Goal: Task Accomplishment & Management: Manage account settings

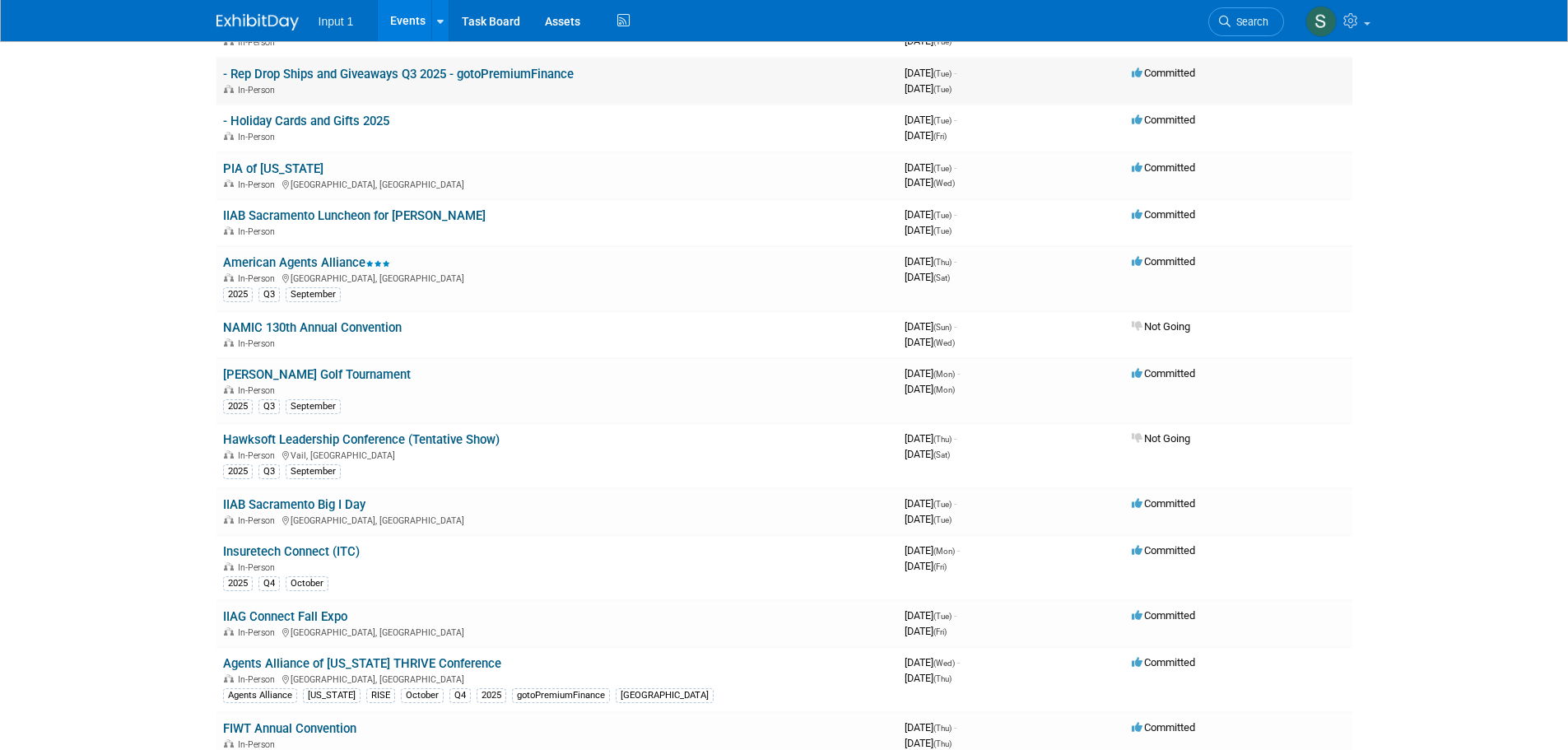
scroll to position [247, 0]
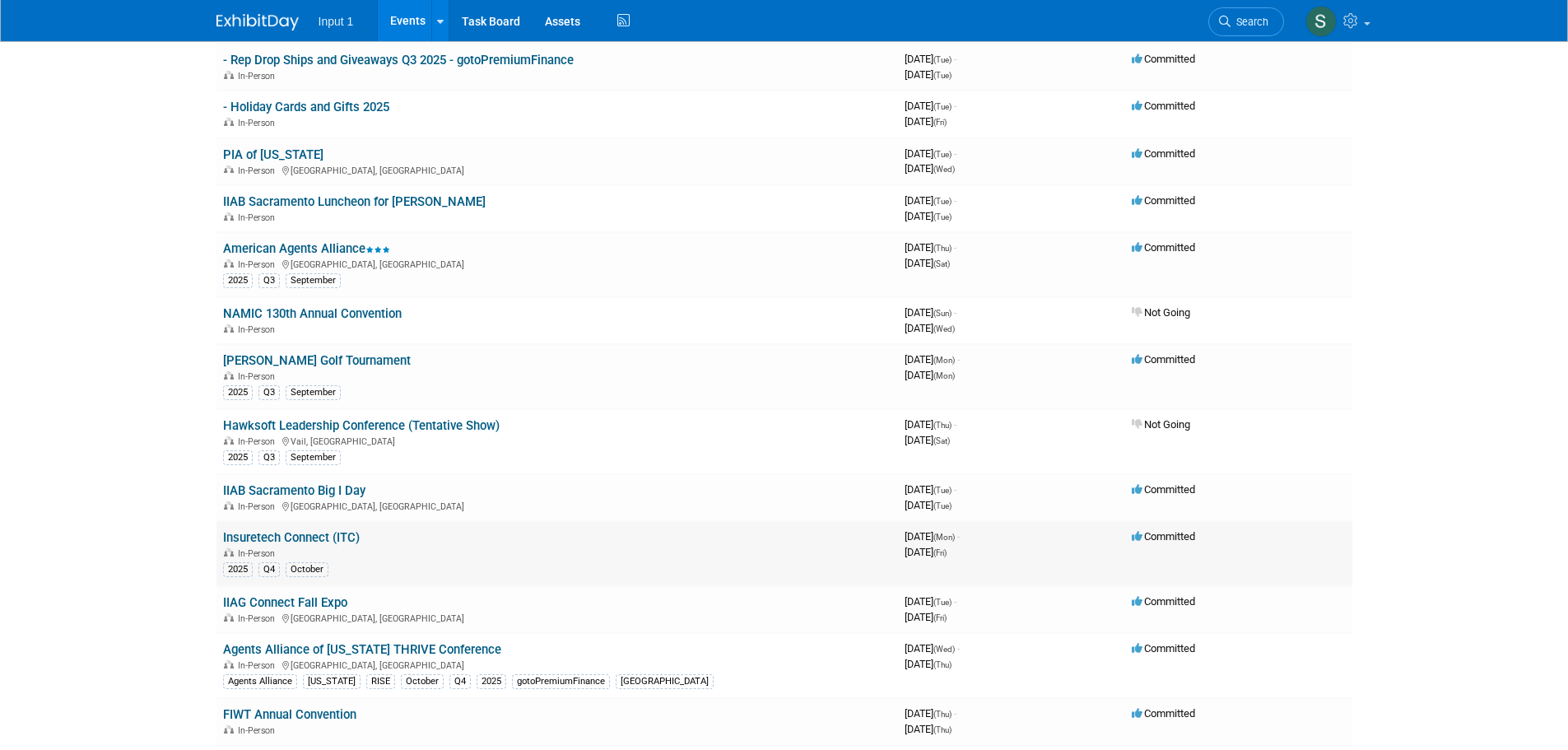
click at [286, 537] on link "Insuretech Connect (ITC)" at bounding box center [291, 537] width 136 height 15
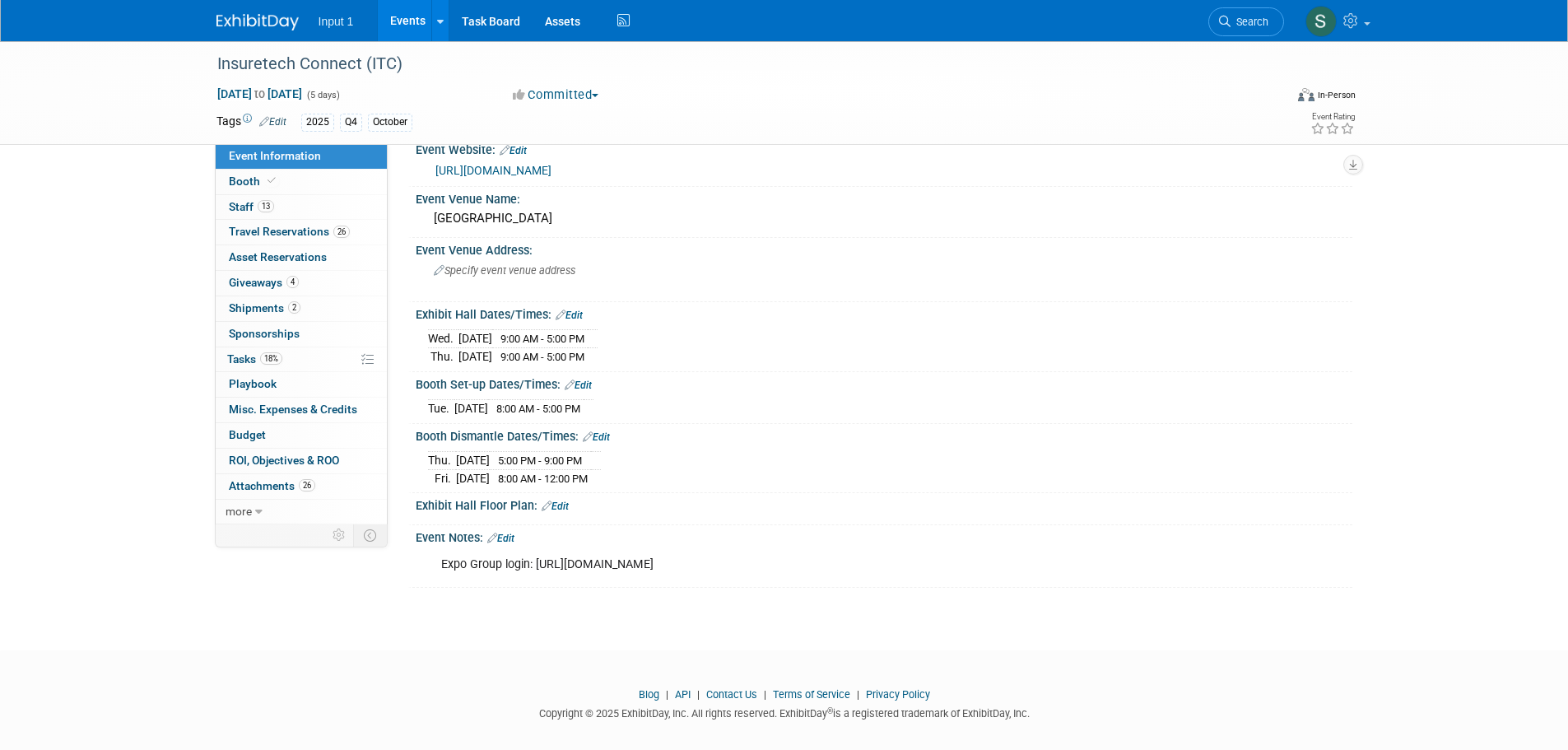
scroll to position [38, 0]
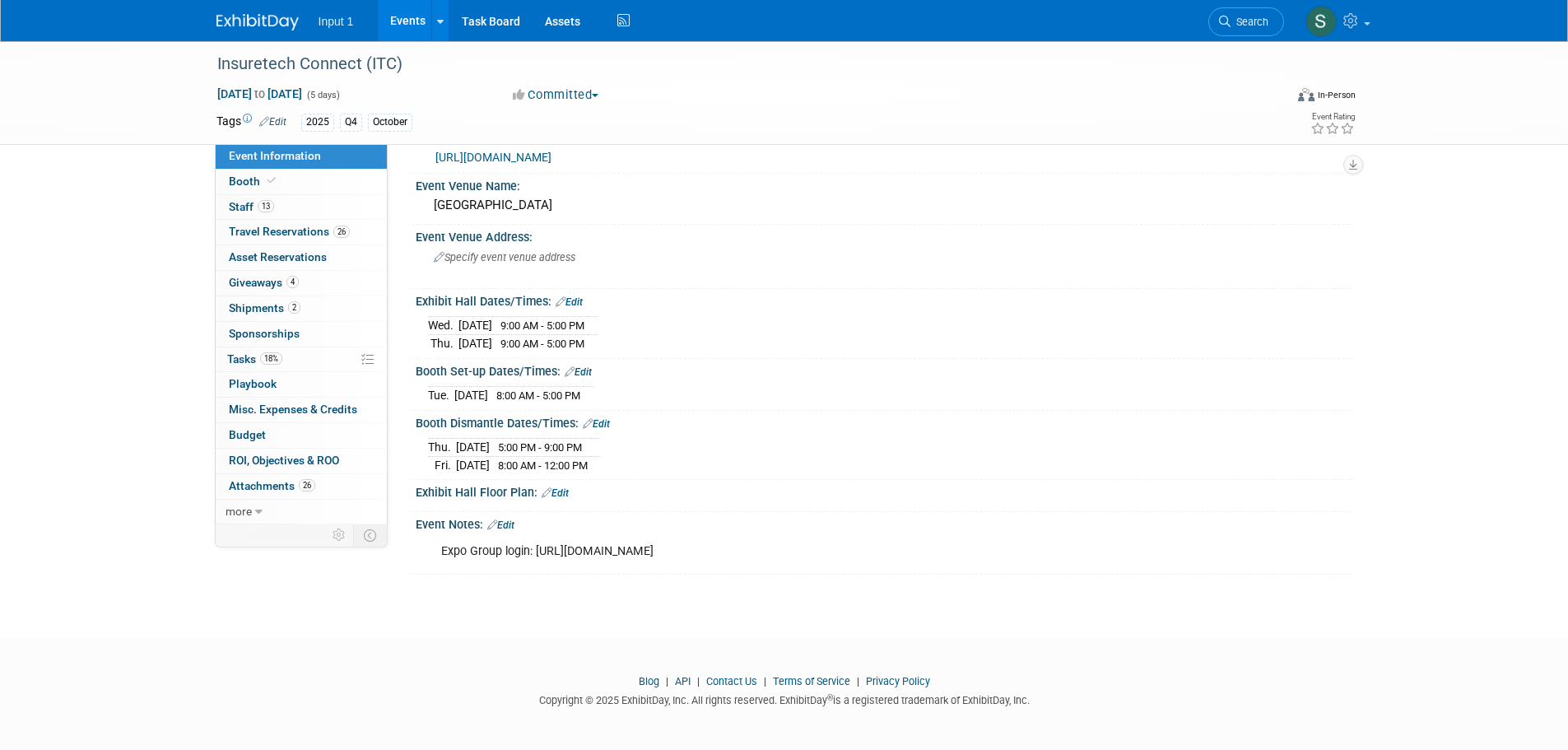
click at [508, 526] on link "Edit" at bounding box center [500, 525] width 27 height 11
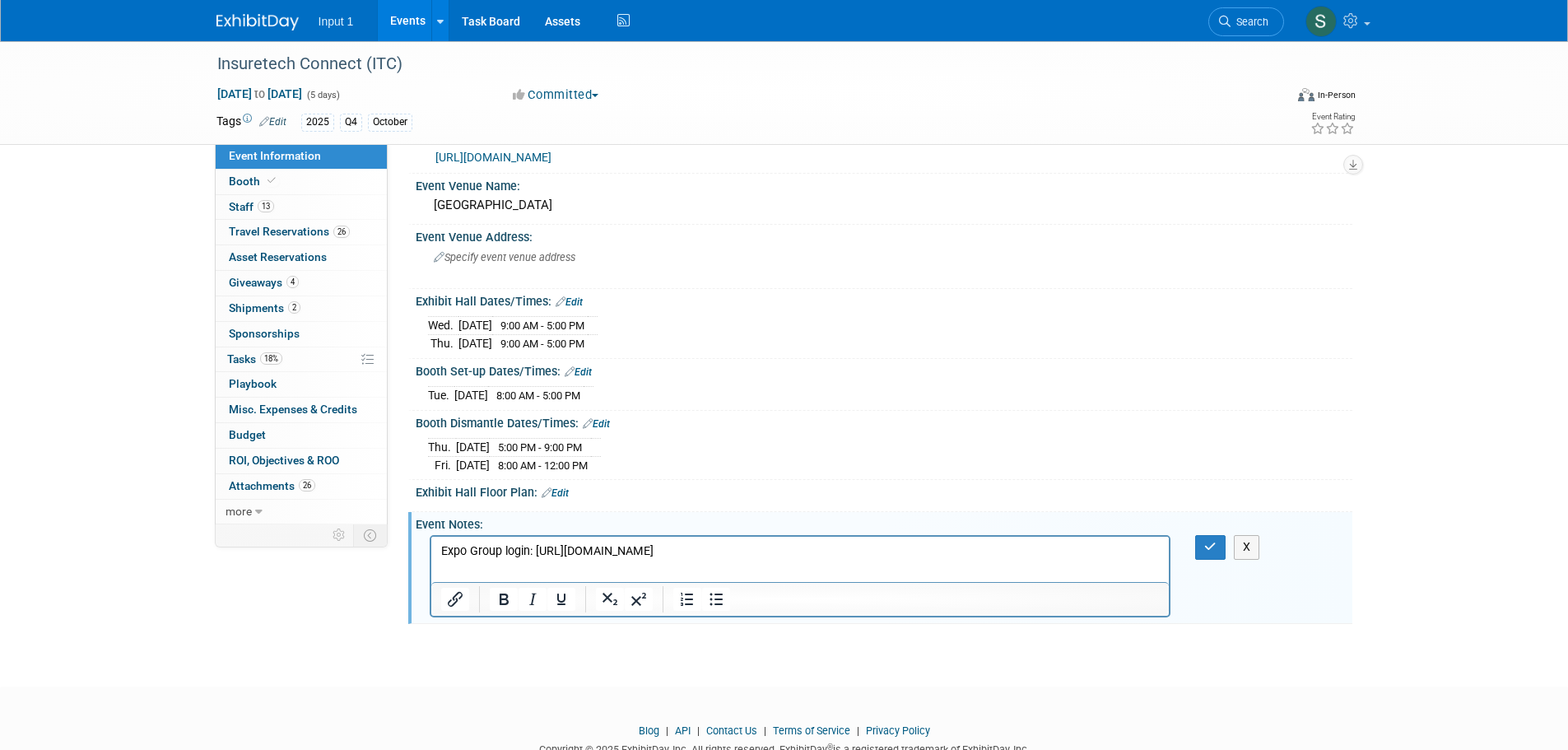
scroll to position [0, 0]
click at [1000, 545] on p "Expo Group login: https://cyberservices.theexpogroup.com/AccountSummary/?ShowID…" at bounding box center [800, 551] width 719 height 16
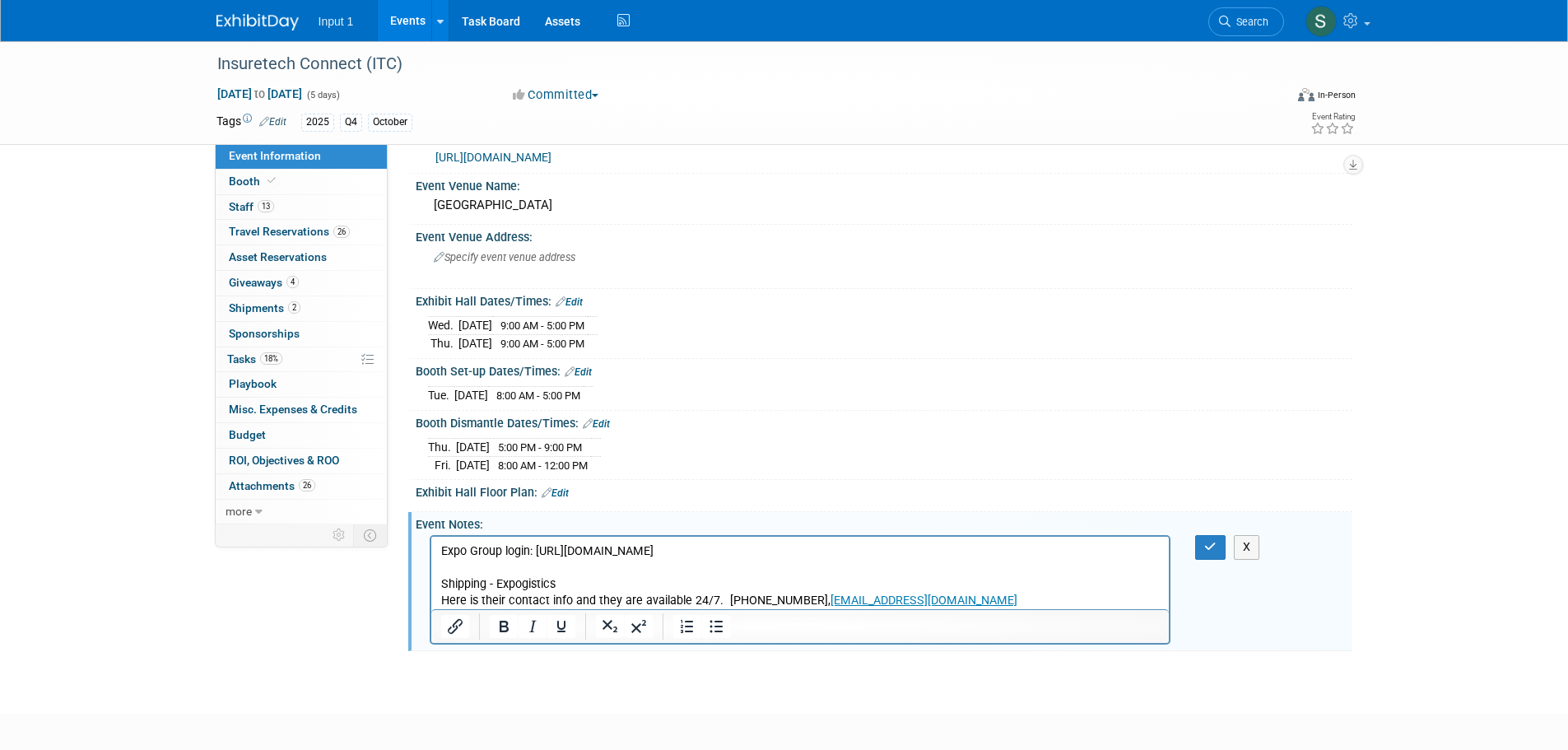
click at [584, 577] on p "Shipping - Expogistics" at bounding box center [800, 583] width 719 height 16
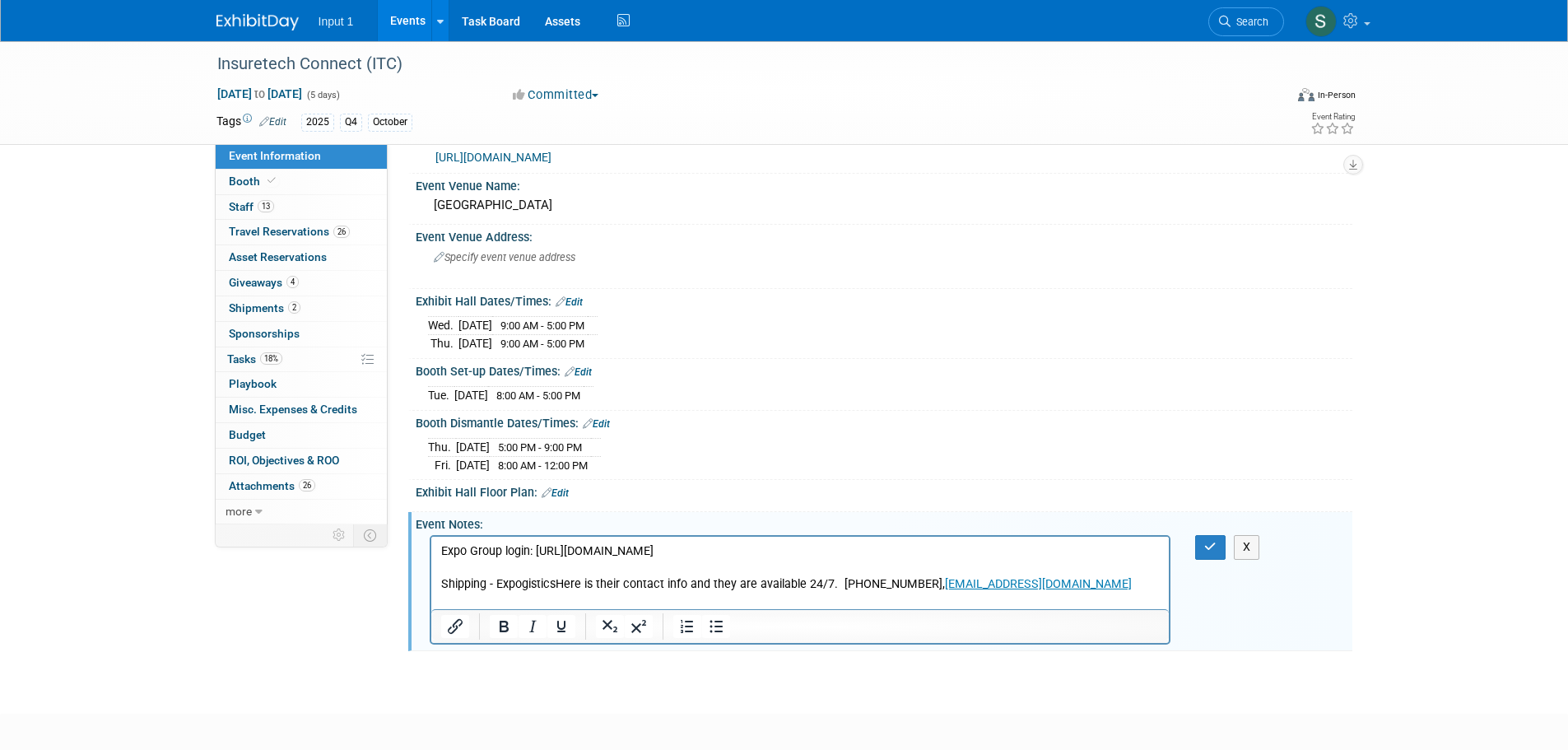
click at [1007, 665] on div "Insuretech Connect (ITC) Oct 13, 2025 to Oct 17, 2025 (5 days) Oct 13, 2025 to …" at bounding box center [784, 343] width 1568 height 680
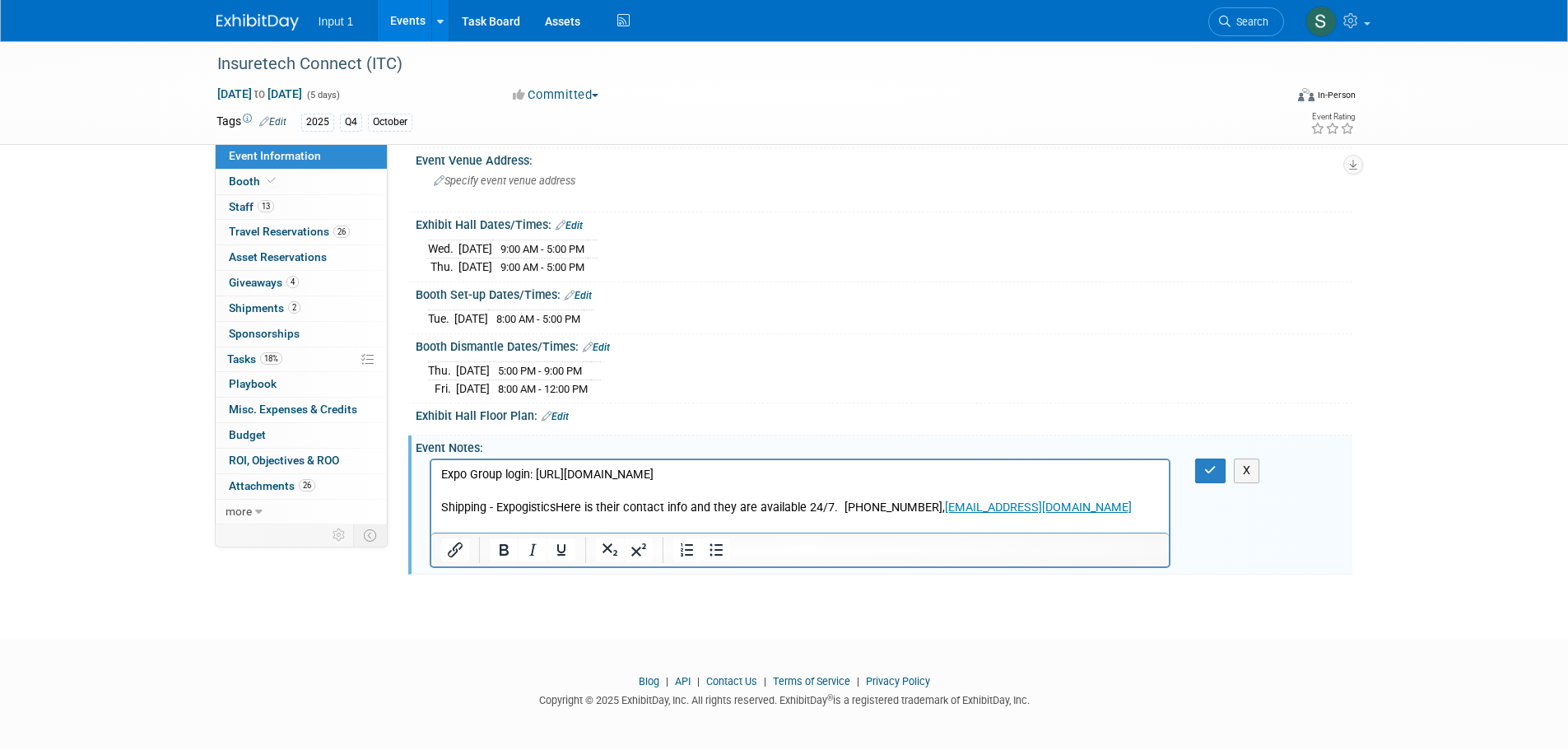
click at [1141, 423] on div at bounding box center [883, 426] width 937 height 8
click at [1206, 470] on icon "button" at bounding box center [1211, 470] width 12 height 11
